Goal: Transaction & Acquisition: Purchase product/service

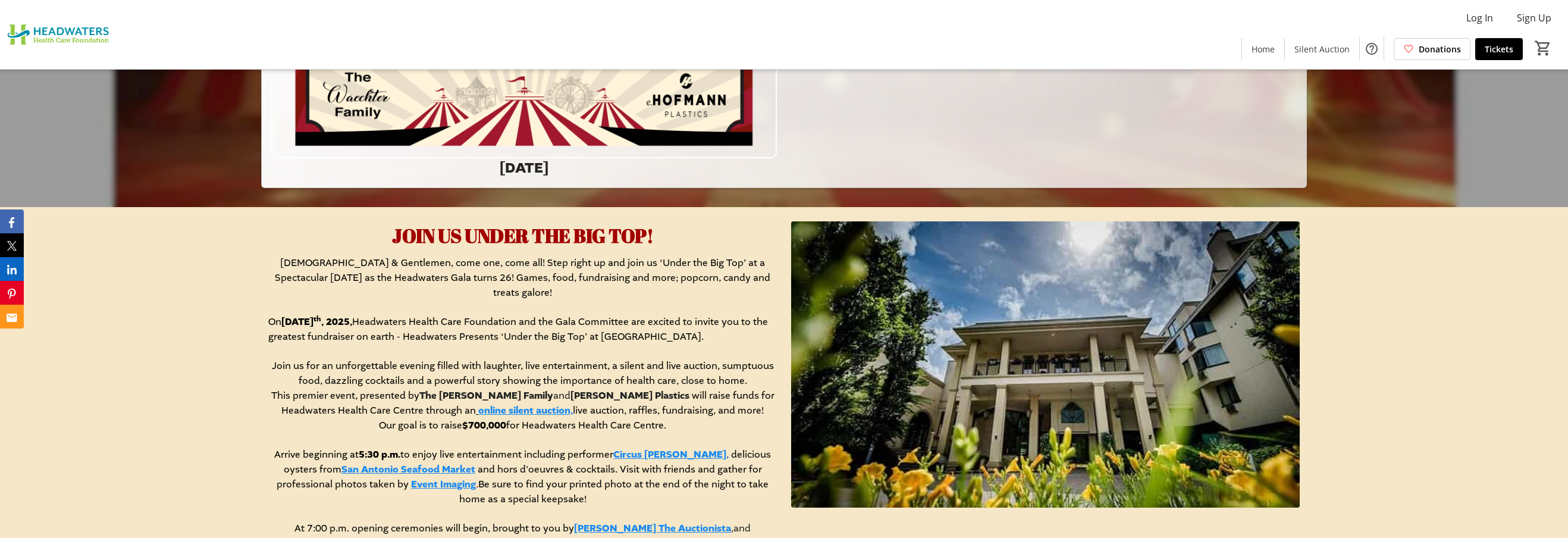
scroll to position [391, 0]
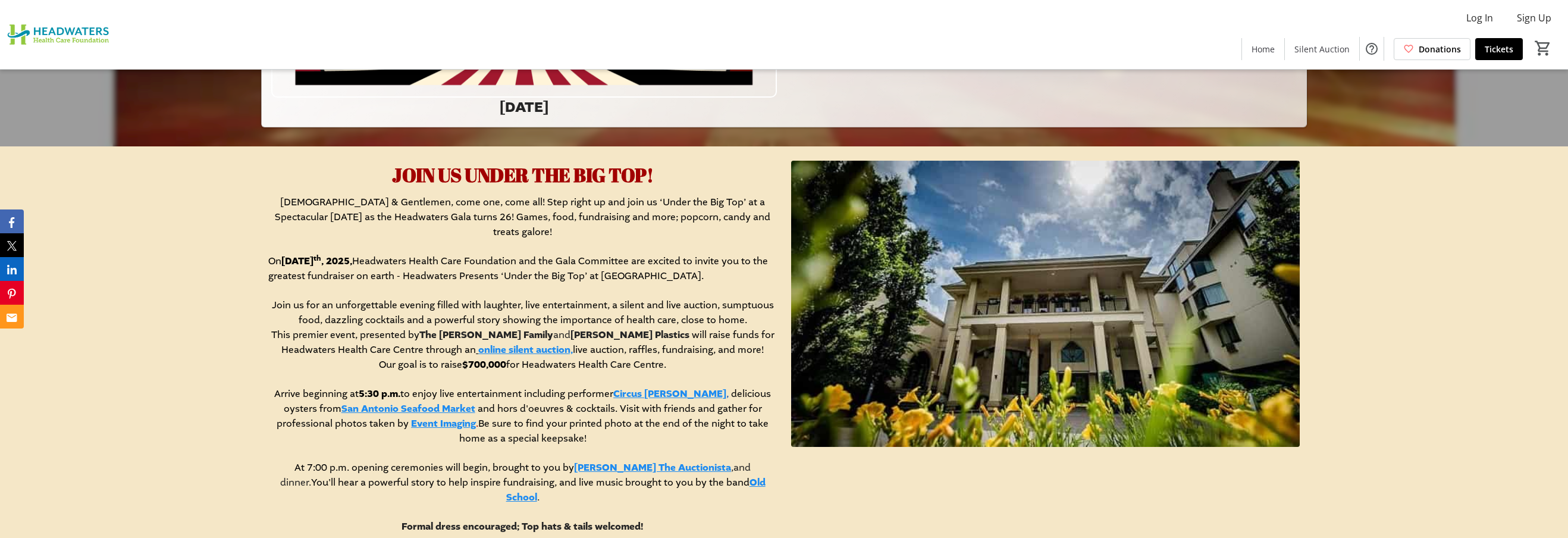
click at [498, 343] on link "online silent auction," at bounding box center [524, 350] width 94 height 13
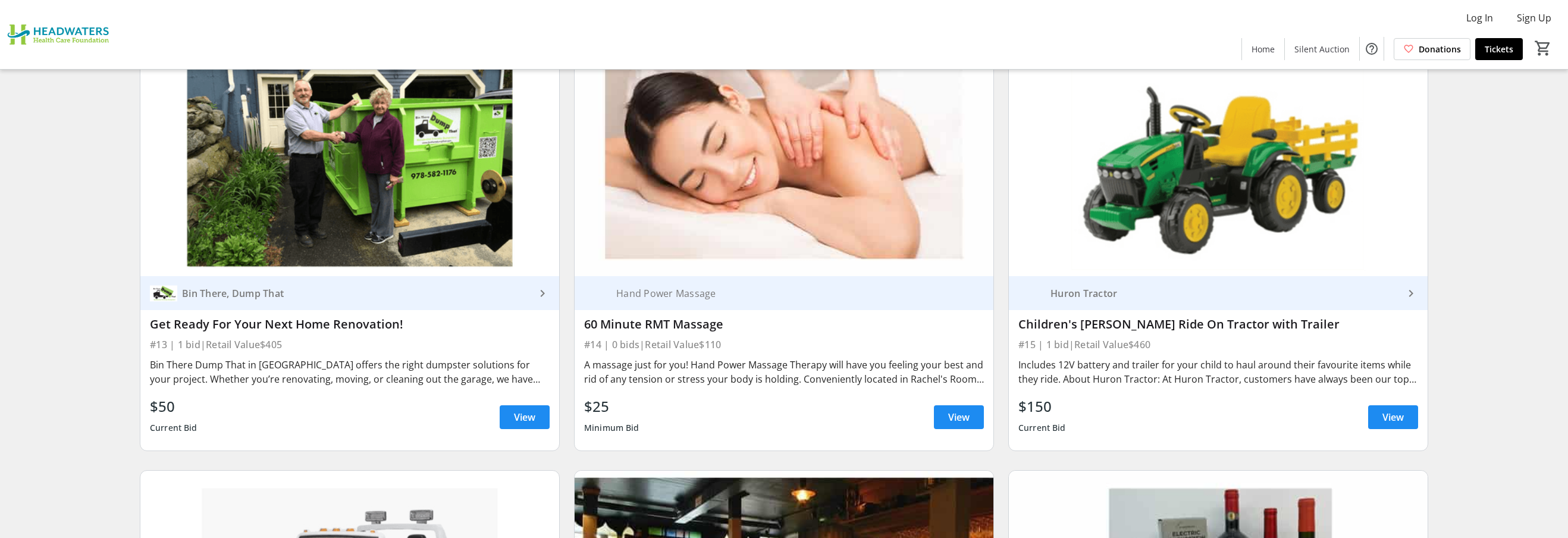
scroll to position [1819, 0]
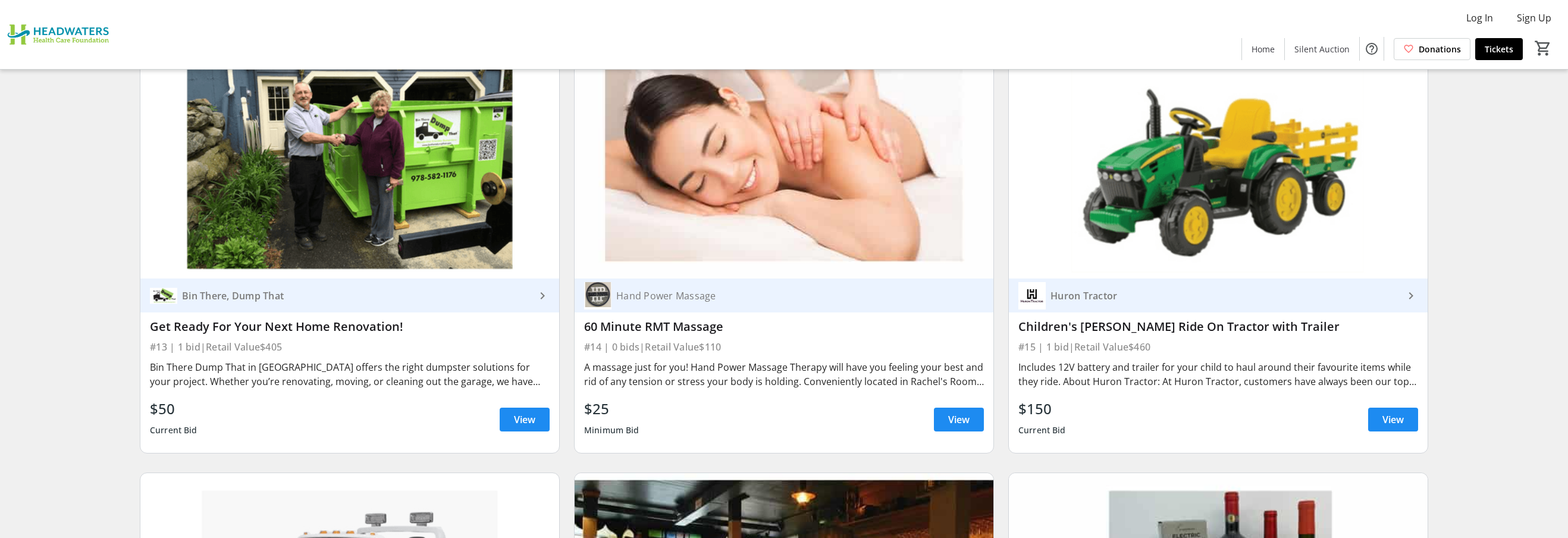
click at [776, 366] on div "A massage just for you! Hand Power Massage Therapy will have you feeling your b…" at bounding box center [784, 374] width 400 height 29
click at [957, 420] on span "View" at bounding box center [958, 420] width 22 height 14
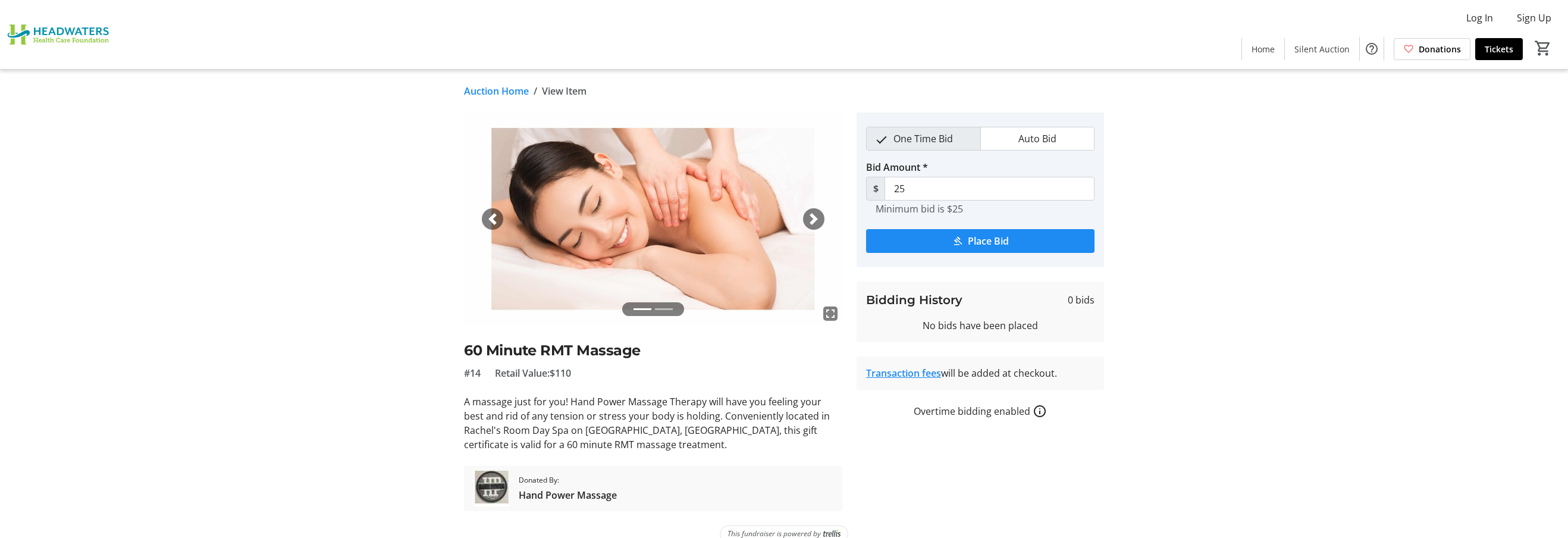
click at [816, 216] on span "button" at bounding box center [813, 218] width 12 height 12
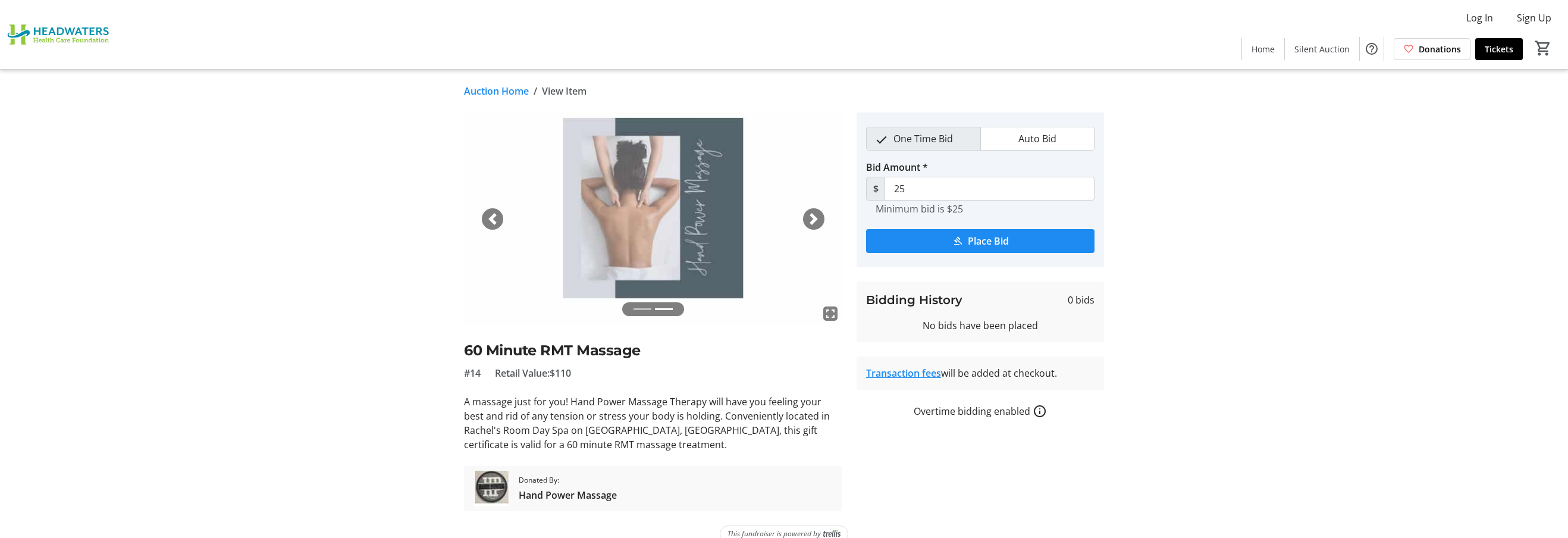
click at [815, 217] on span "button" at bounding box center [813, 218] width 12 height 12
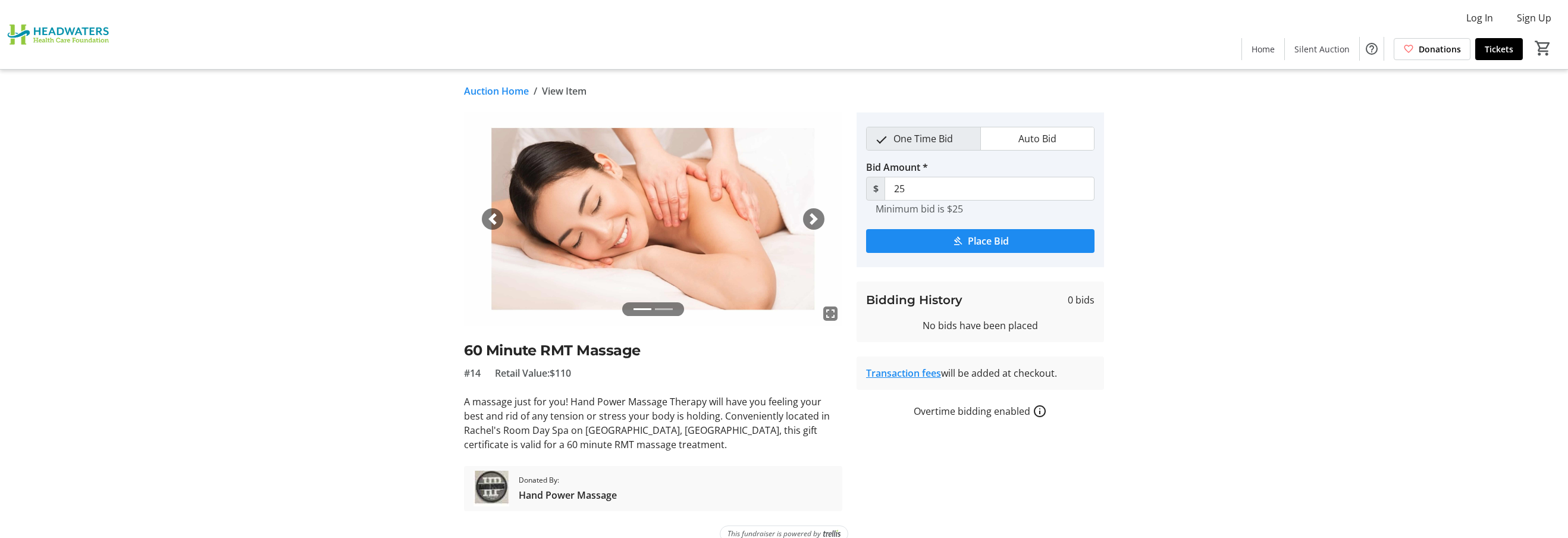
click at [479, 90] on link "Auction Home" at bounding box center [496, 91] width 65 height 14
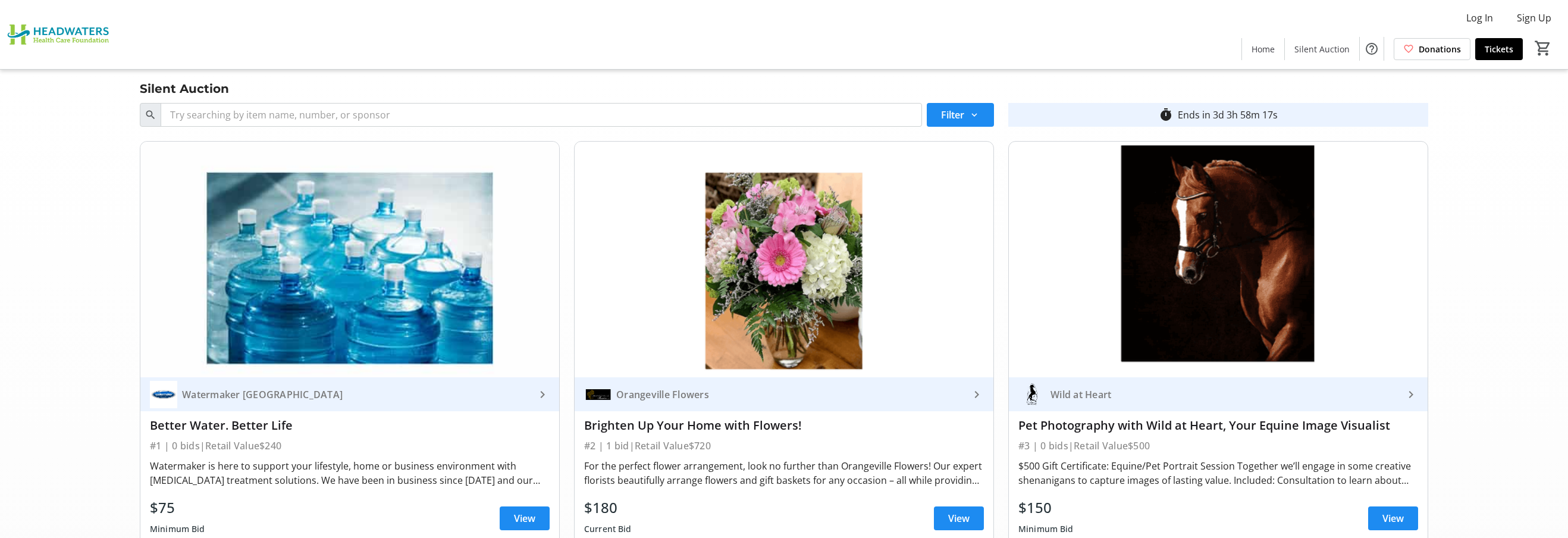
click at [1220, 118] on div "Ends in 3d 3h 58m 17s" at bounding box center [1226, 115] width 100 height 14
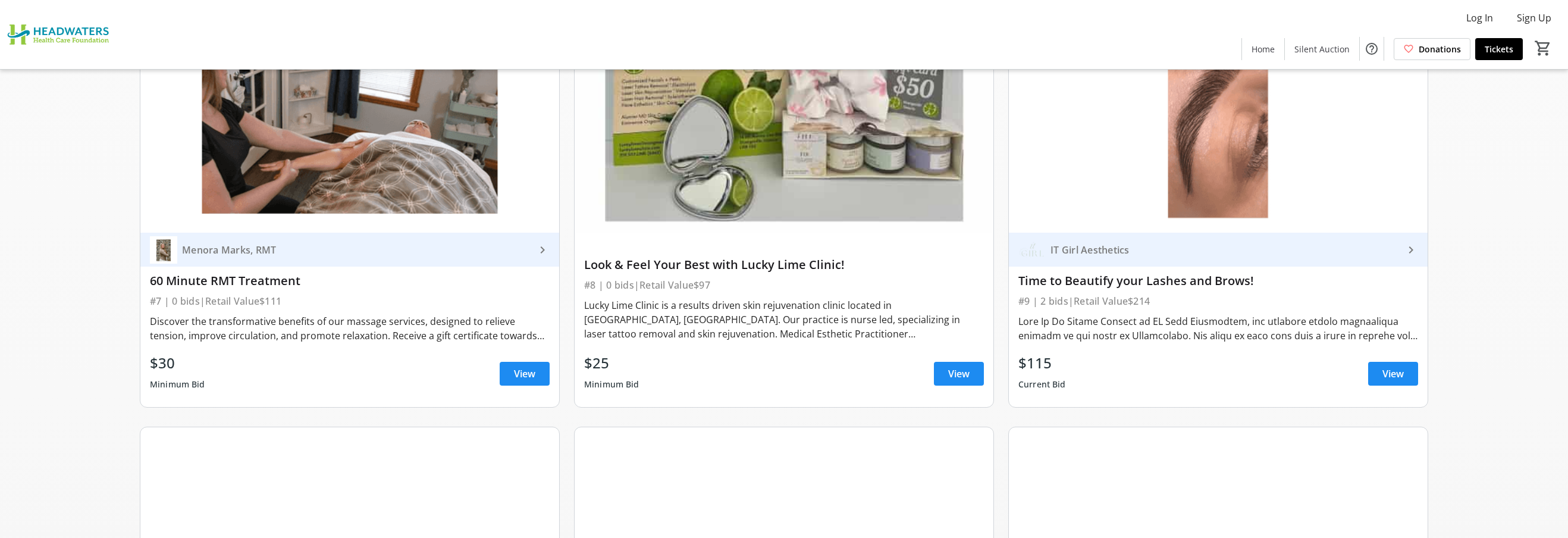
scroll to position [1008, 0]
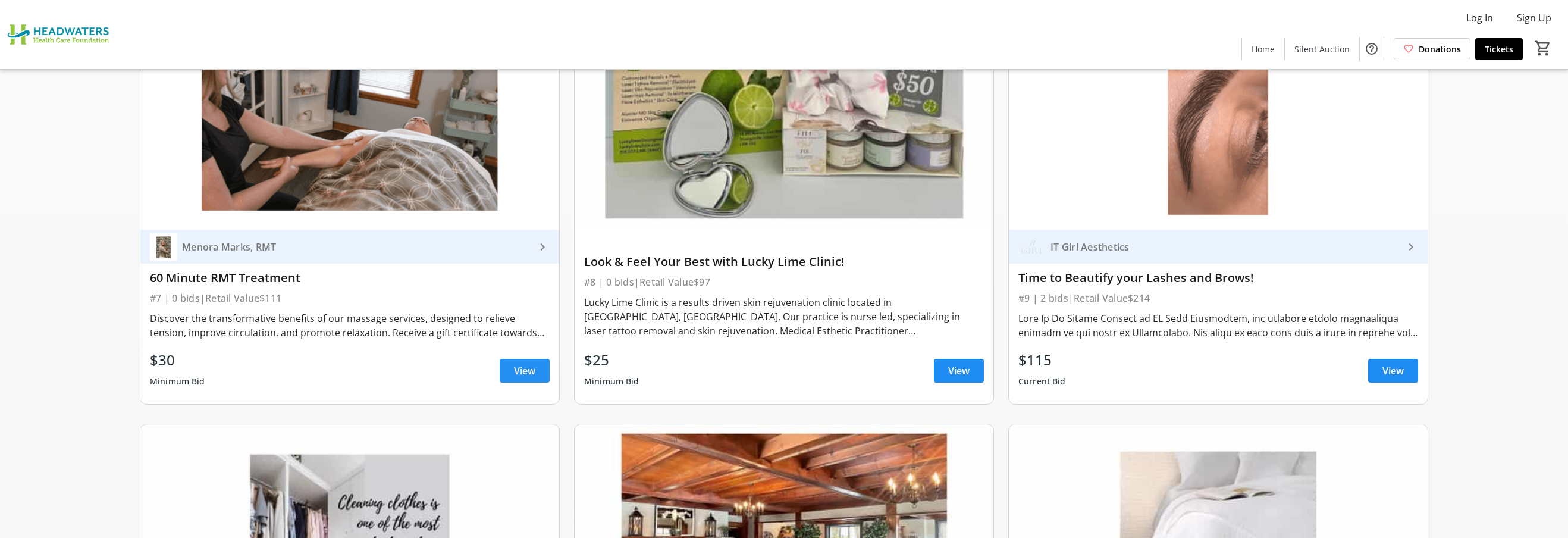
click at [528, 374] on span "View" at bounding box center [524, 370] width 22 height 14
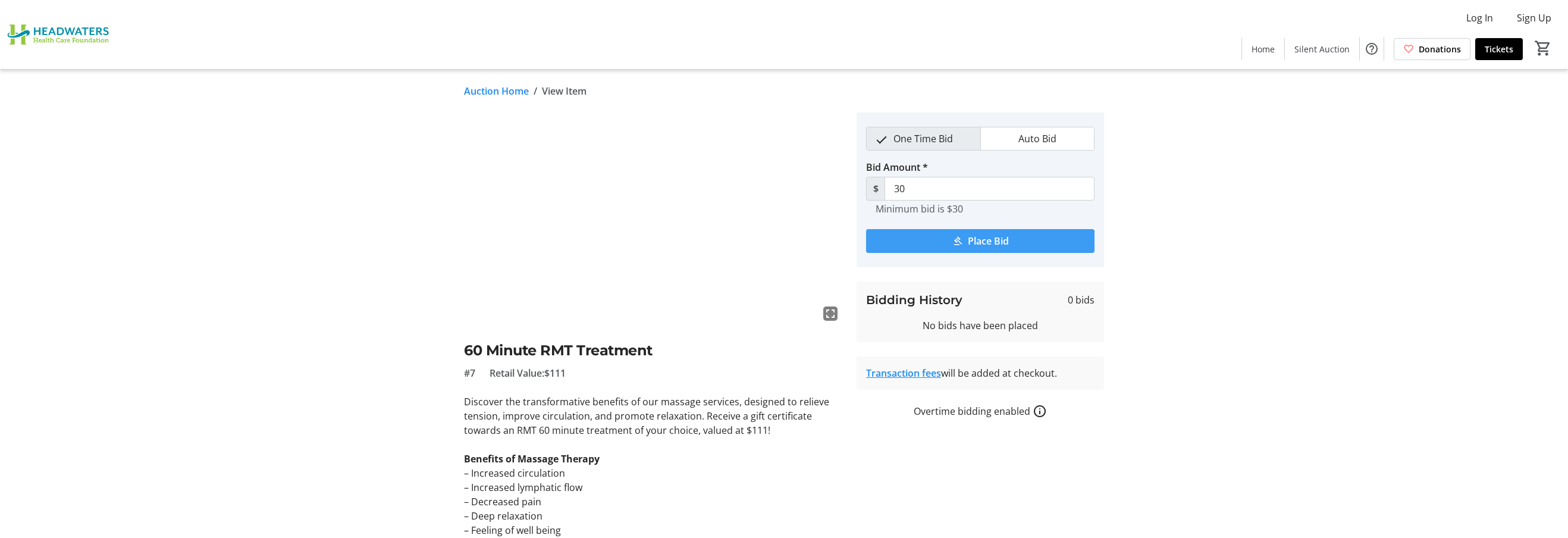
click at [962, 238] on button "Place Bid" at bounding box center [980, 240] width 229 height 24
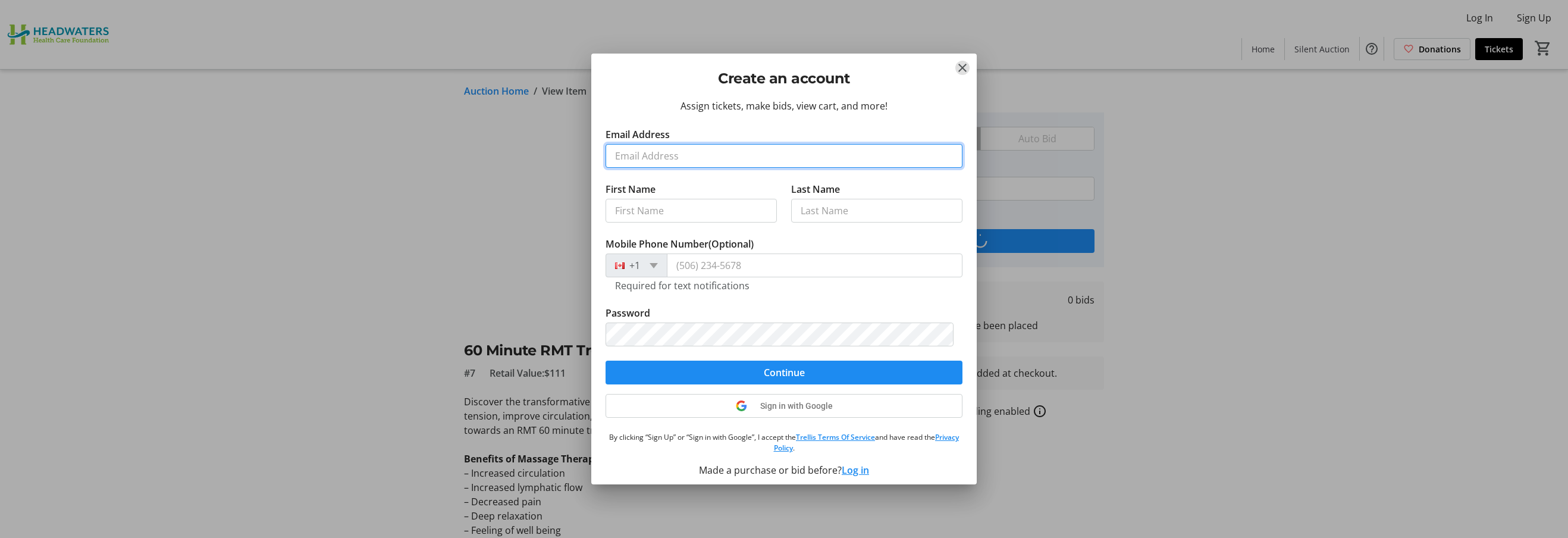
click at [663, 154] on input "Email Address" at bounding box center [784, 156] width 357 height 24
type input "[EMAIL_ADDRESS][DOMAIN_NAME]"
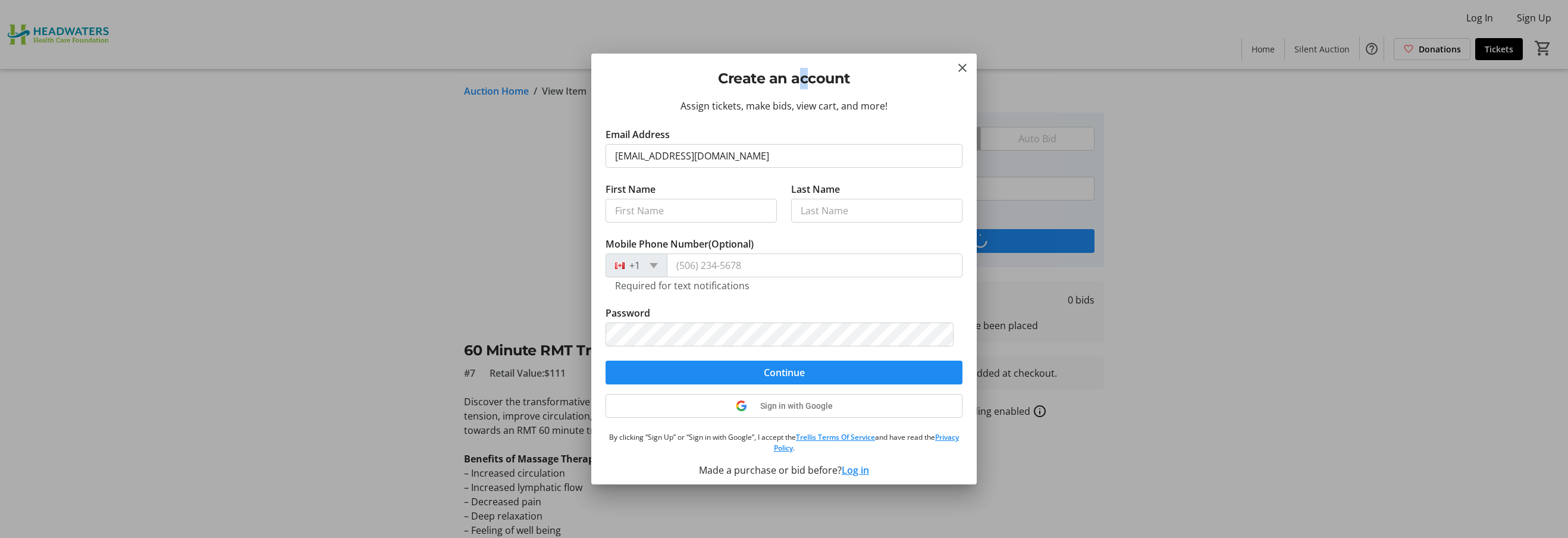
drag, startPoint x: 798, startPoint y: 68, endPoint x: 805, endPoint y: 77, distance: 11.4
click at [807, 75] on h2 "Create an account" at bounding box center [784, 79] width 357 height 22
click at [638, 214] on input "First Name" at bounding box center [690, 211] width 171 height 24
type input "[PERSON_NAME]"
click at [809, 214] on input "Last Name" at bounding box center [876, 211] width 171 height 24
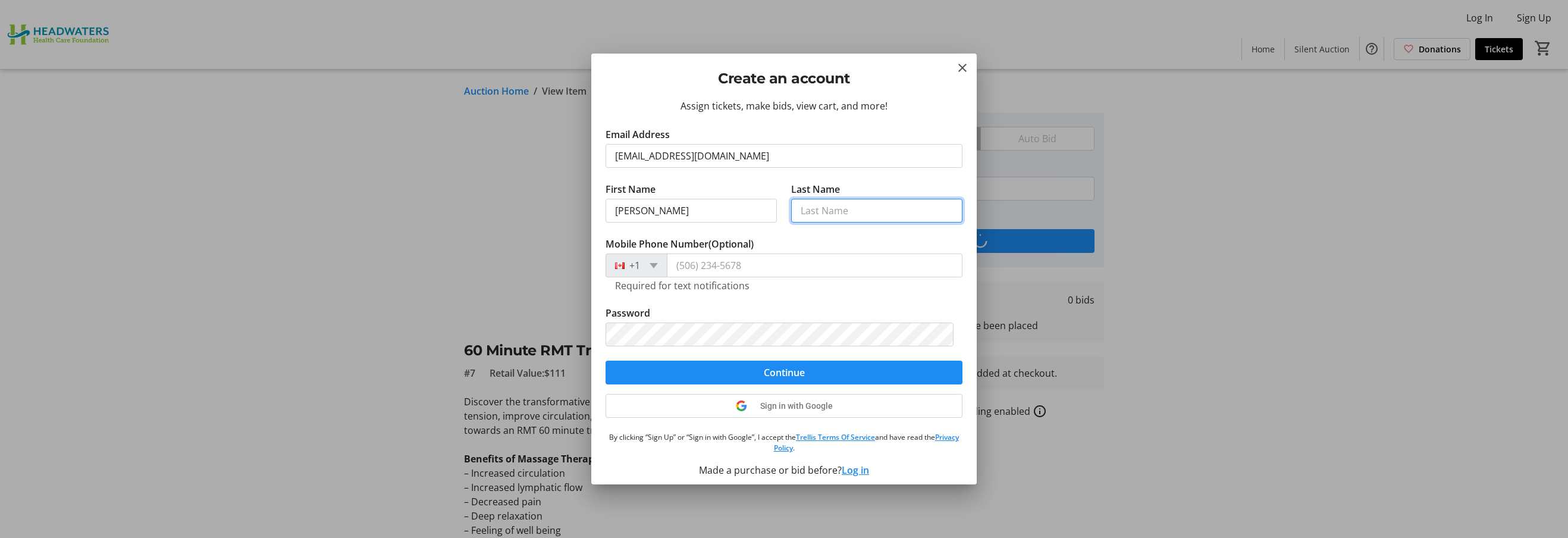
type input "[PERSON_NAME]"
click at [736, 268] on input "Mobile Phone Number (Optional)" at bounding box center [815, 265] width 296 height 24
type input "[PHONE_NUMBER]"
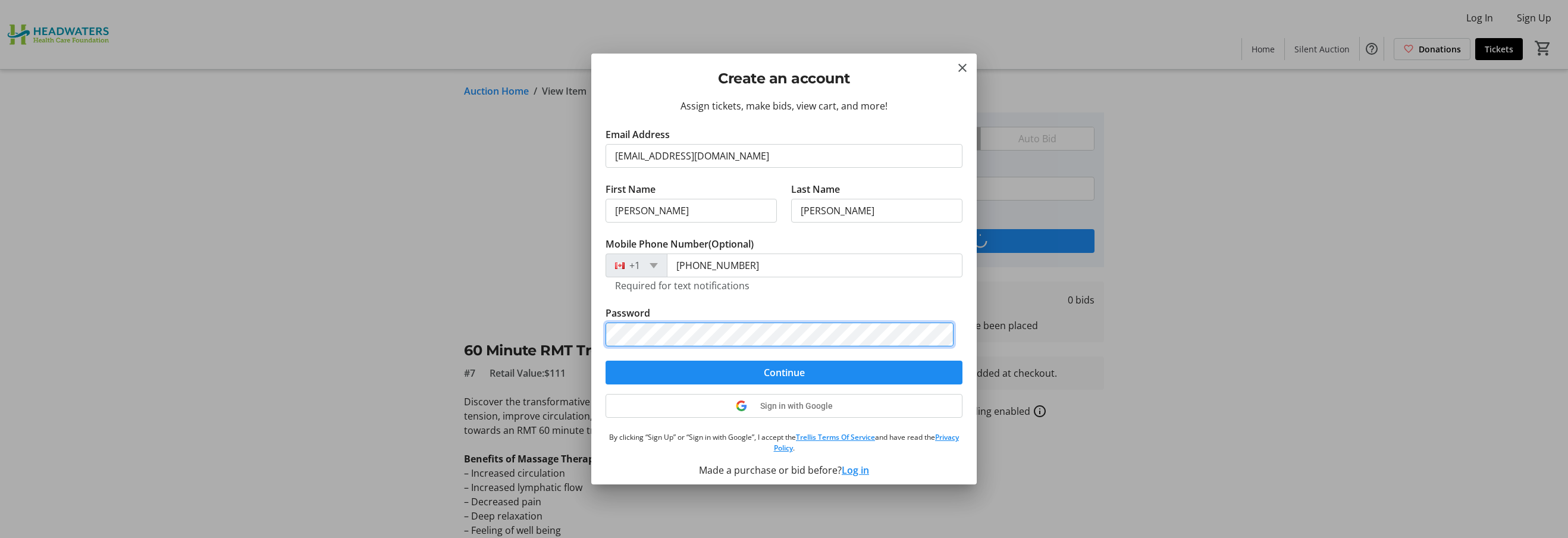
click at [581, 322] on div "Create an account Assign tickets, make bids, view cart, and more! Email Address…" at bounding box center [784, 269] width 1568 height 538
click at [751, 377] on span "submit" at bounding box center [784, 372] width 357 height 29
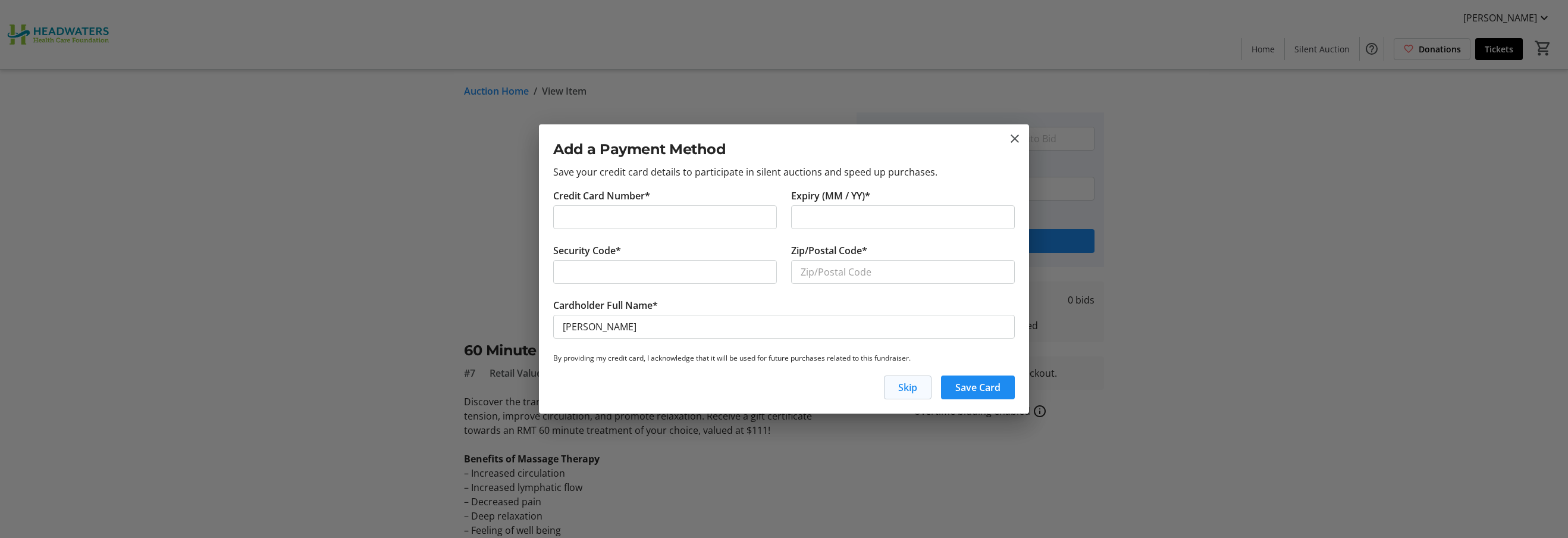
click at [913, 388] on span "Skip" at bounding box center [907, 387] width 19 height 14
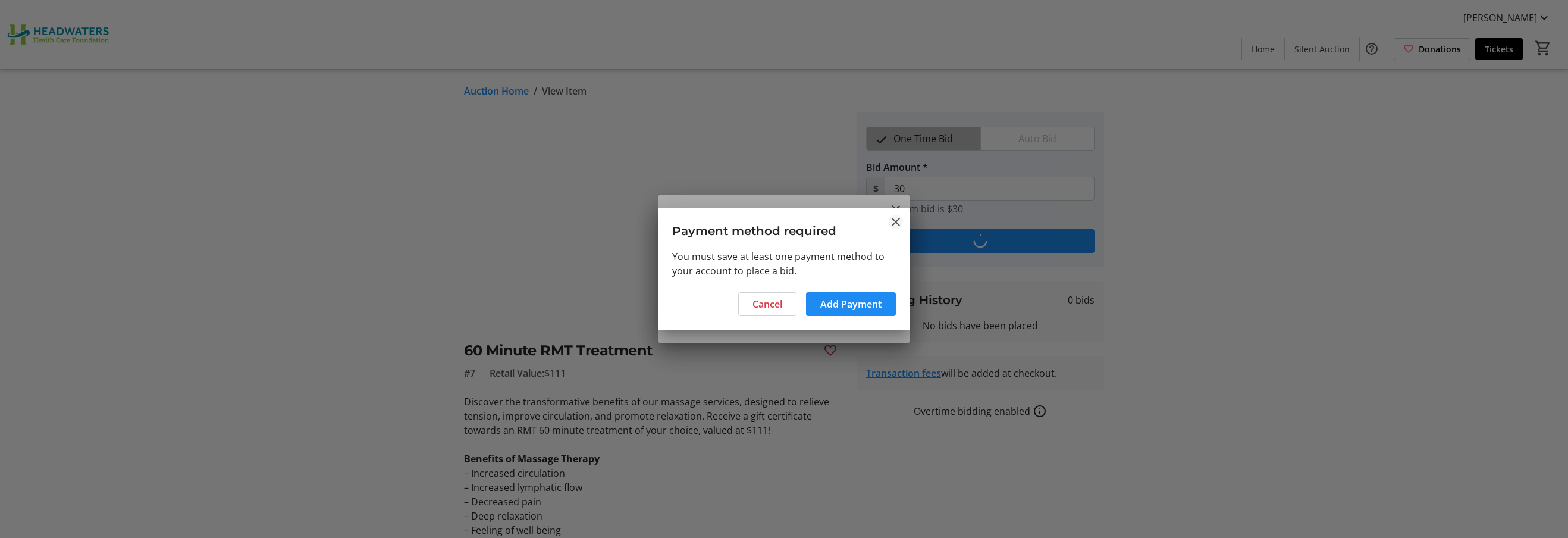
click at [895, 223] on mat-icon "Close" at bounding box center [896, 221] width 14 height 14
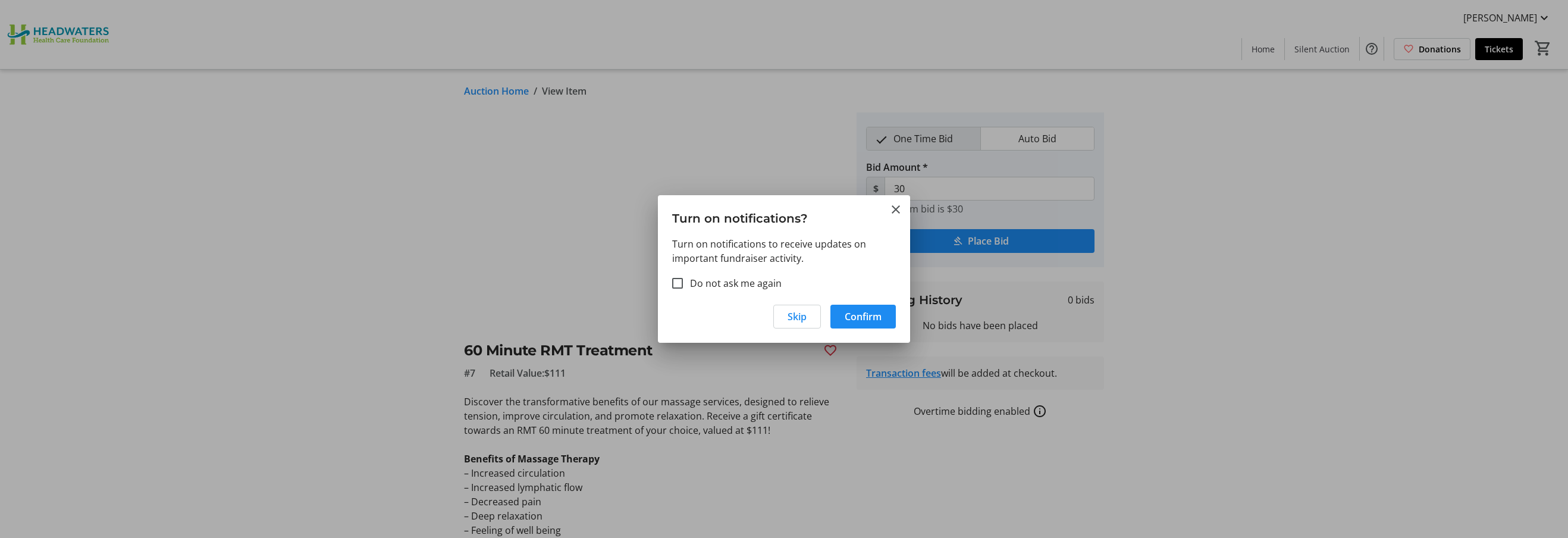
click at [758, 282] on label "Do not ask me again" at bounding box center [732, 283] width 99 height 14
click at [683, 282] on input "Do not ask me again" at bounding box center [678, 283] width 11 height 11
checkbox input "true"
click at [790, 314] on span "Skip" at bounding box center [796, 317] width 19 height 14
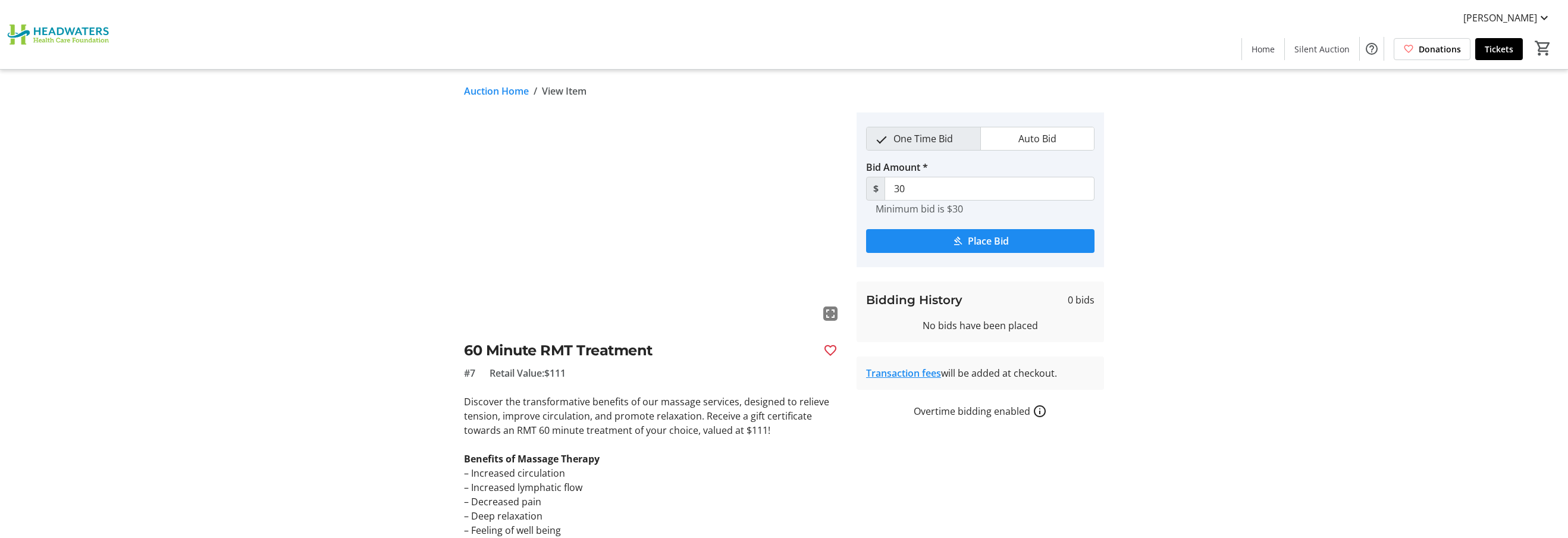
click at [1146, 221] on div "fullscreen 60 Minute RMT Treatment #7 Retail Value: $111 Discover the transform…" at bounding box center [784, 425] width 785 height 627
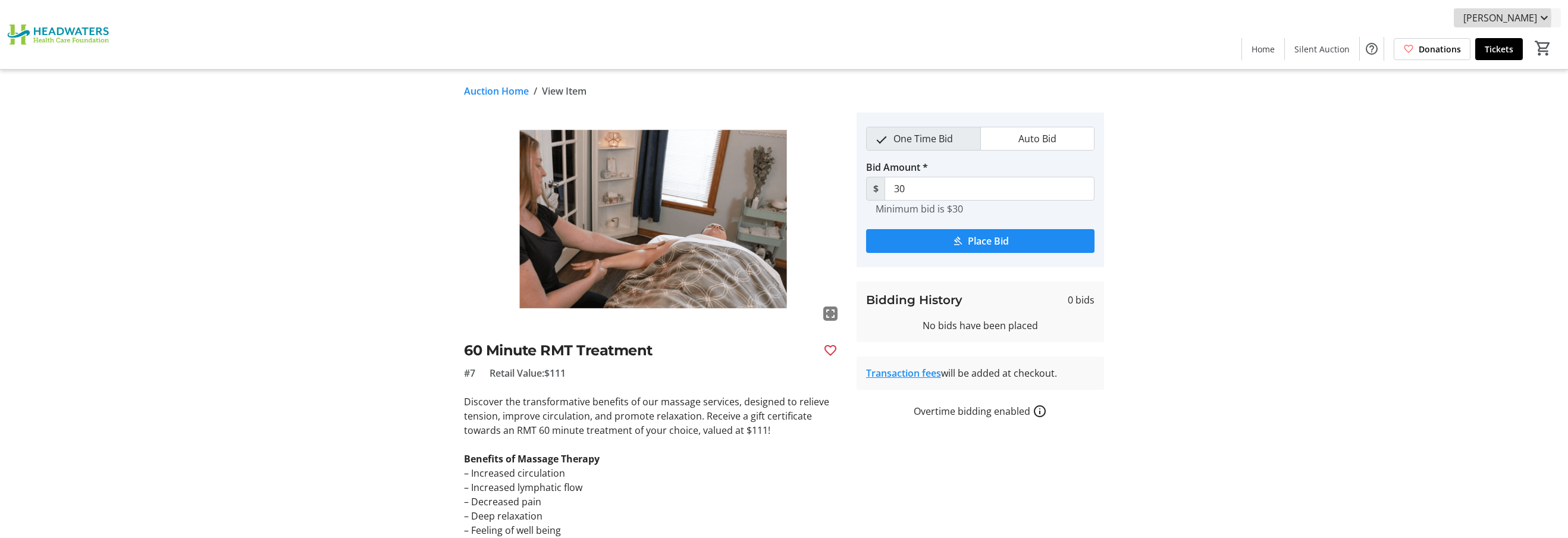
click at [1483, 18] on span "[PERSON_NAME]" at bounding box center [1500, 18] width 74 height 14
click at [1525, 45] on span "My Bidding History" at bounding box center [1509, 47] width 84 height 14
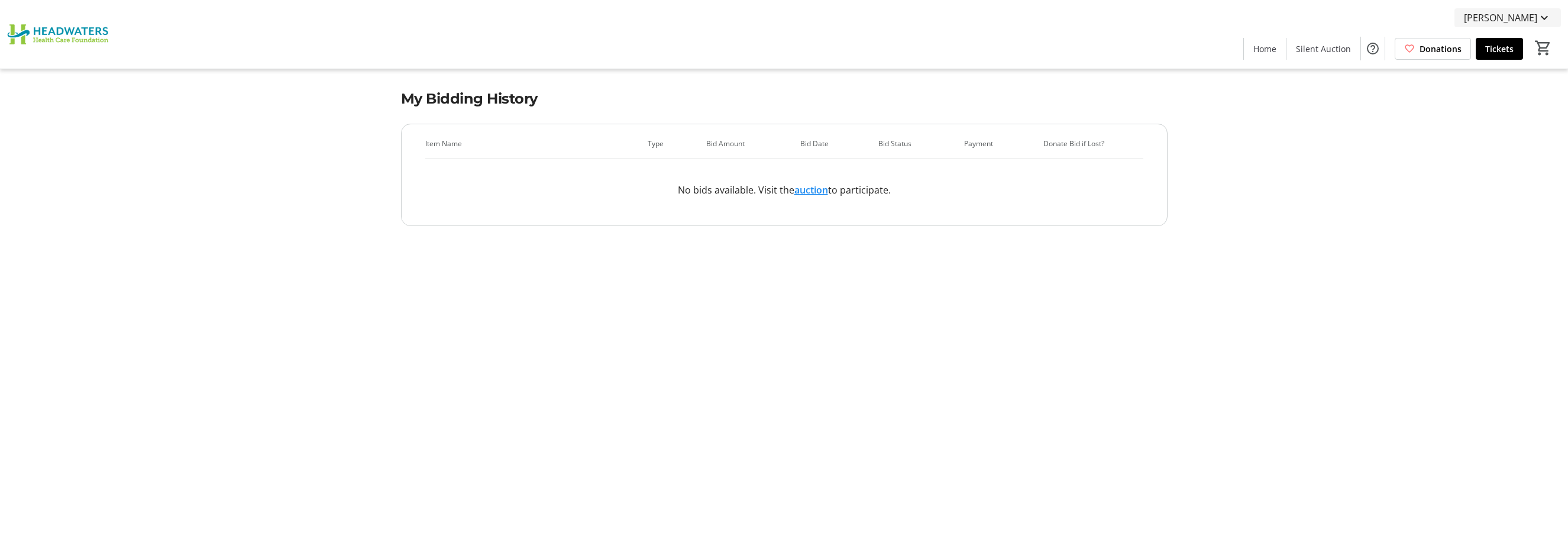
click at [1524, 21] on span "[PERSON_NAME]" at bounding box center [1500, 18] width 73 height 14
click at [1479, 100] on span "My Account" at bounding box center [1509, 103] width 84 height 14
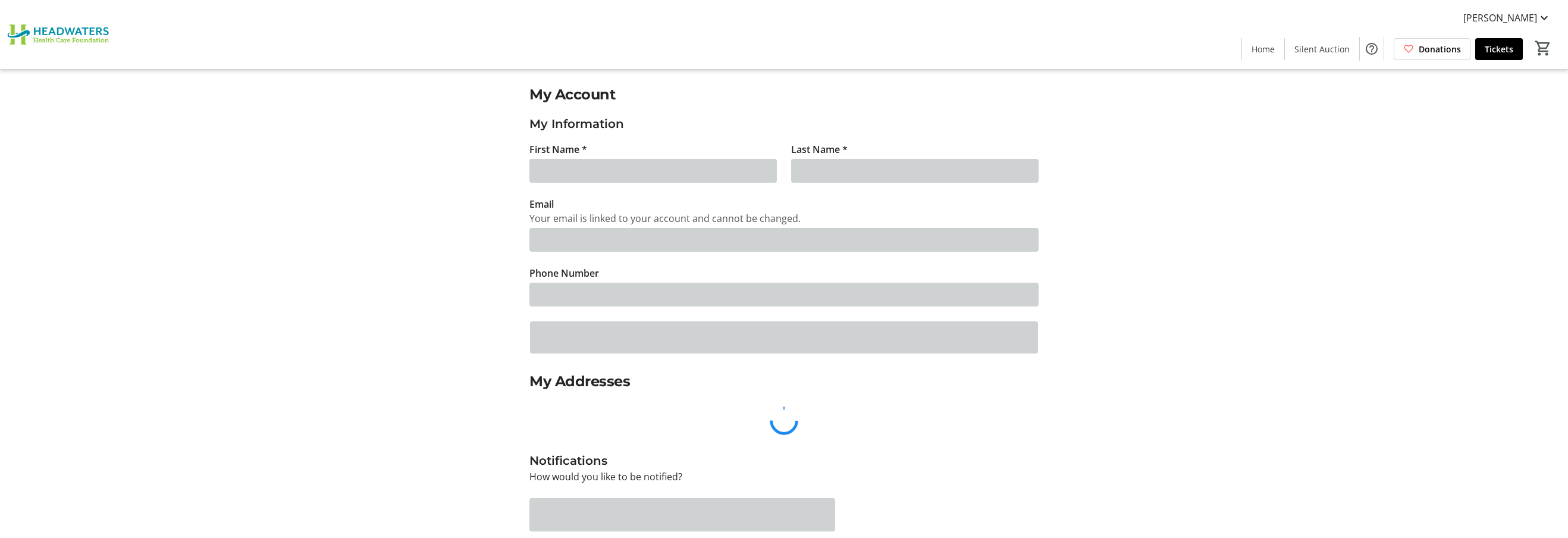
type input "[PERSON_NAME]"
type input "[EMAIL_ADDRESS][DOMAIN_NAME]"
type input "[PHONE_NUMBER]"
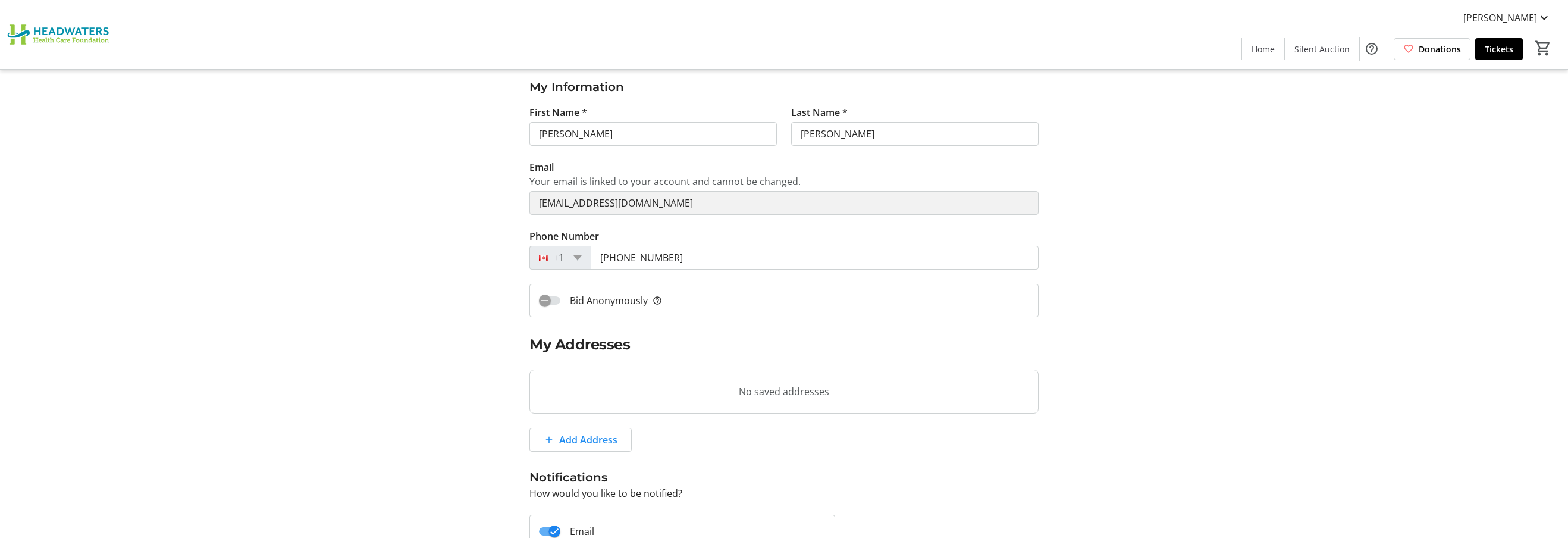
scroll to position [36, 0]
click at [543, 299] on icon "button" at bounding box center [545, 301] width 11 height 11
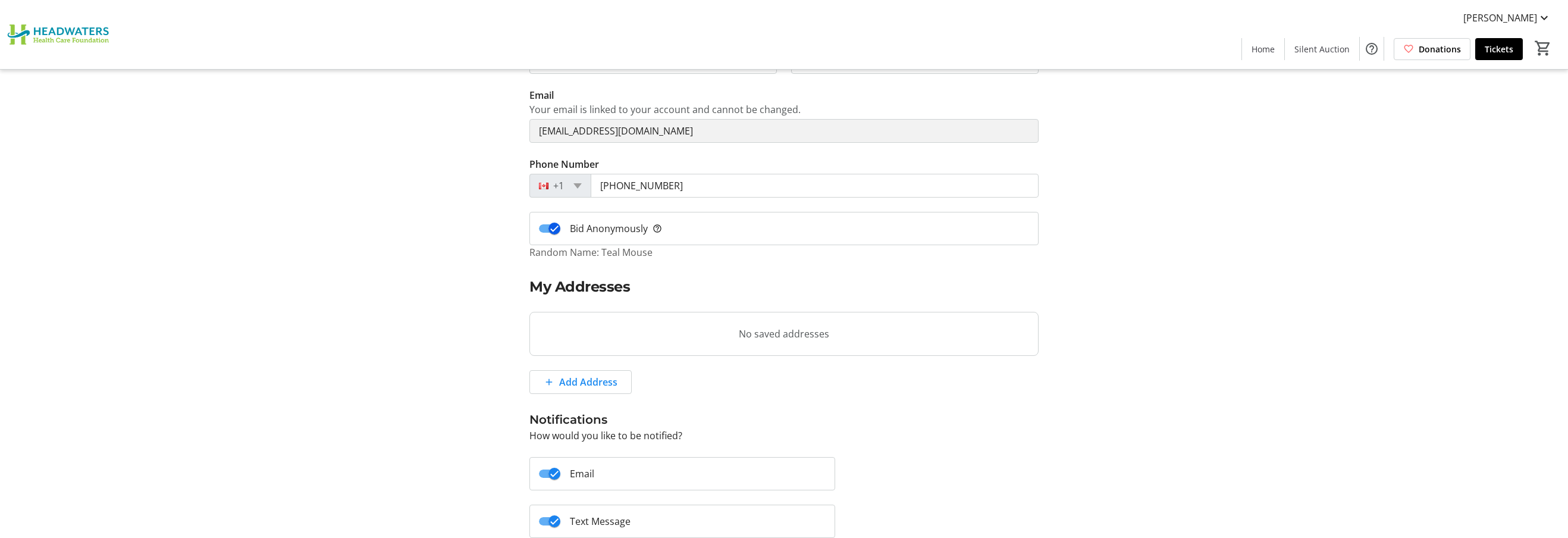
scroll to position [241, 0]
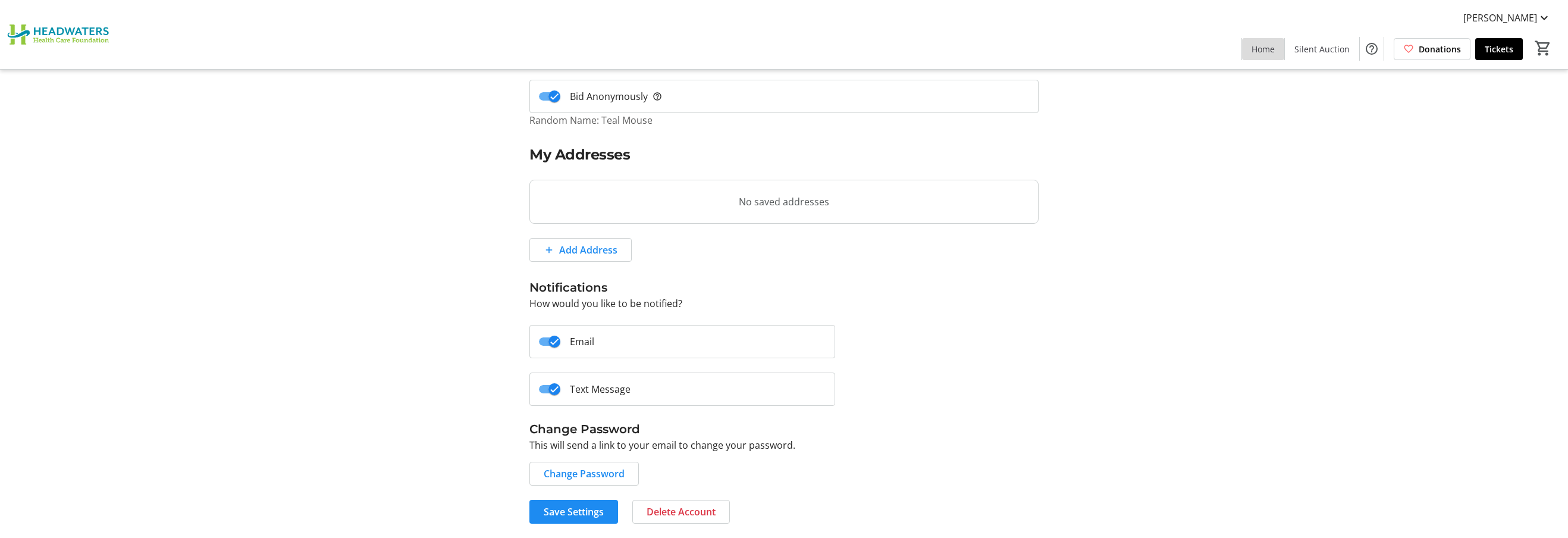
click at [1259, 50] on span "Home" at bounding box center [1263, 49] width 23 height 13
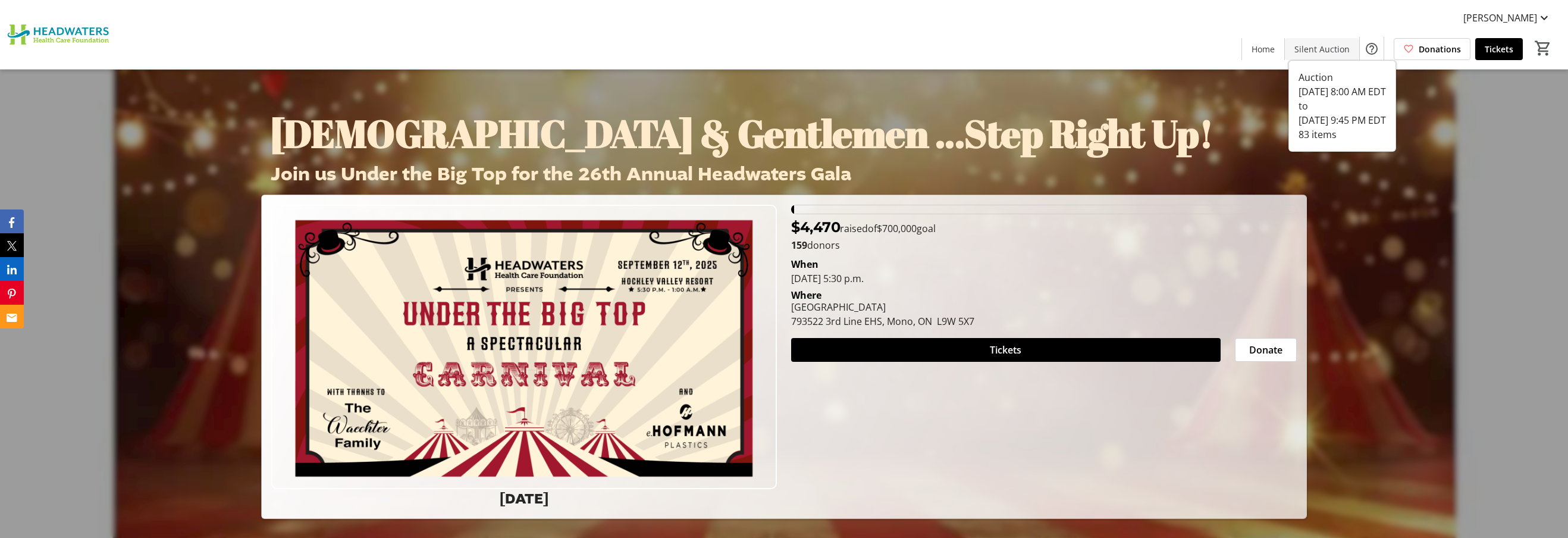
click at [1308, 50] on span "Silent Auction" at bounding box center [1321, 49] width 56 height 13
